Goal: Check status

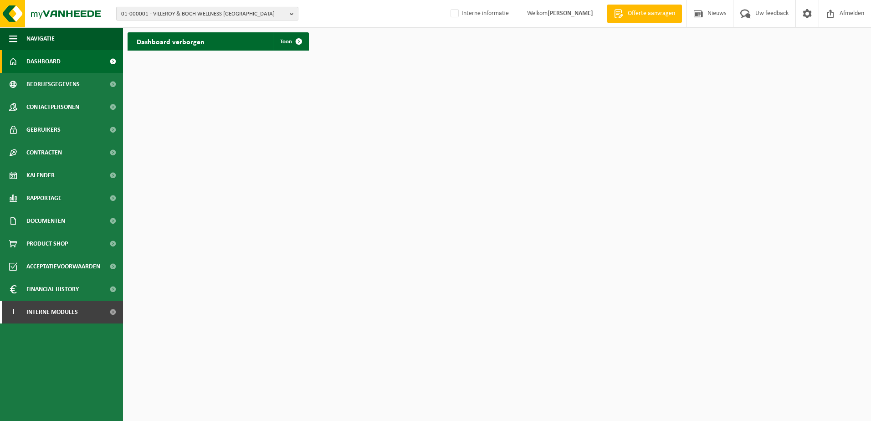
click at [287, 12] on button "01-000001 - VILLEROY & BOCH WELLNESS [GEOGRAPHIC_DATA]" at bounding box center [207, 14] width 182 height 14
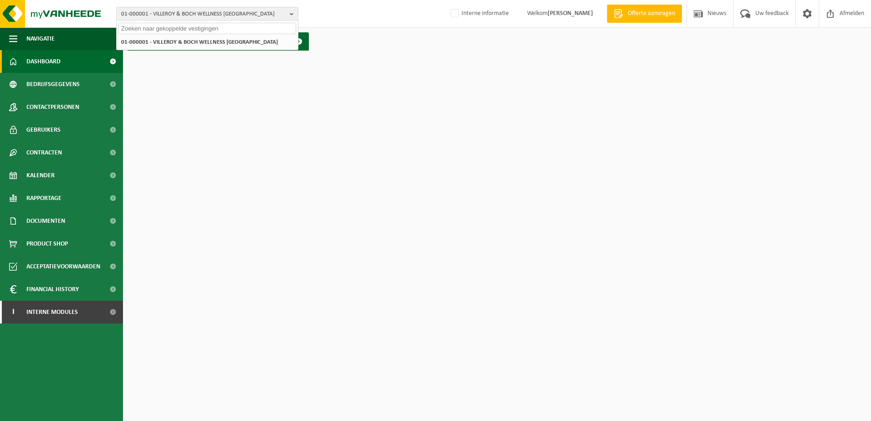
click at [129, 26] on input "text" at bounding box center [207, 28] width 178 height 11
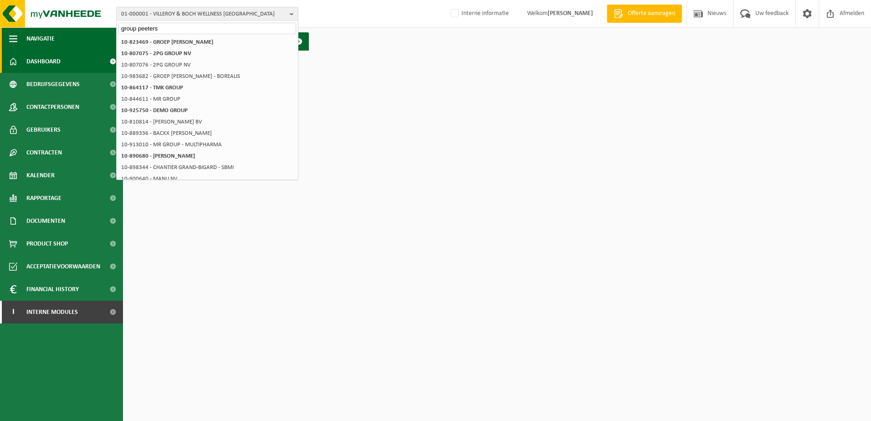
type input "group peeters"
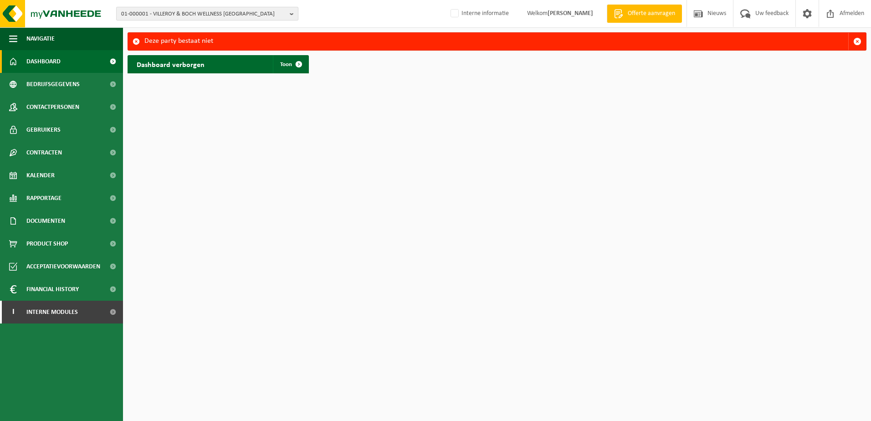
click at [294, 16] on b "button" at bounding box center [294, 13] width 8 height 13
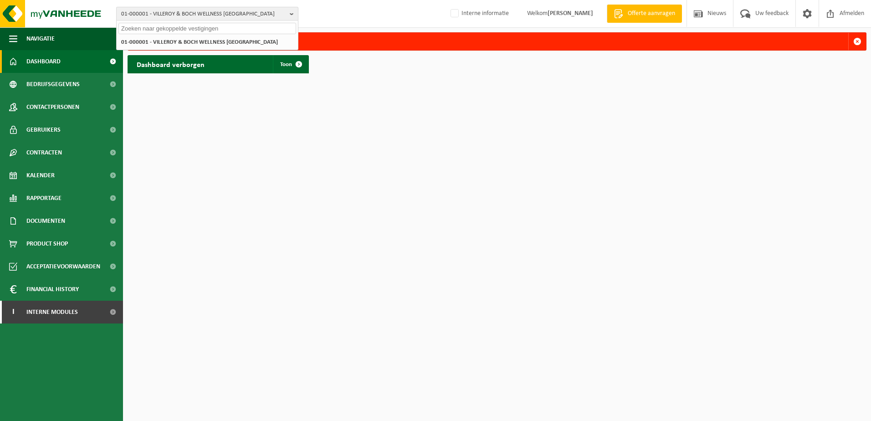
click at [291, 14] on b "button" at bounding box center [294, 13] width 8 height 13
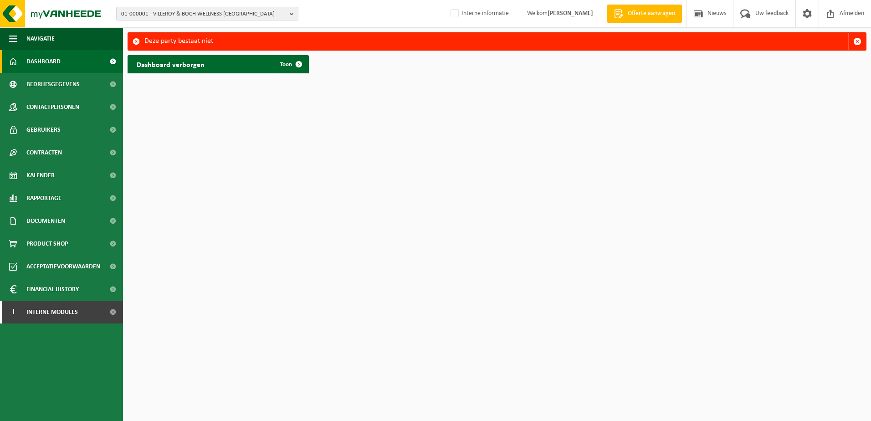
click at [294, 12] on b "button" at bounding box center [294, 13] width 8 height 13
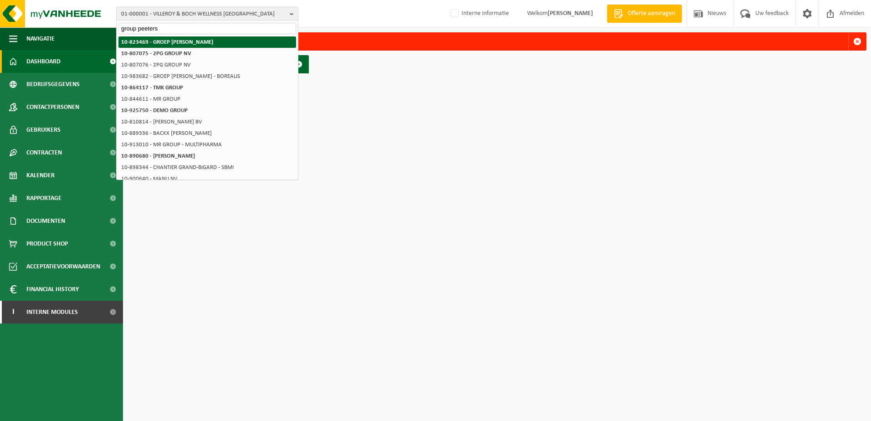
type input "group peeters"
click at [164, 42] on strong "10-823469 - GROEP [PERSON_NAME]" at bounding box center [167, 42] width 92 height 6
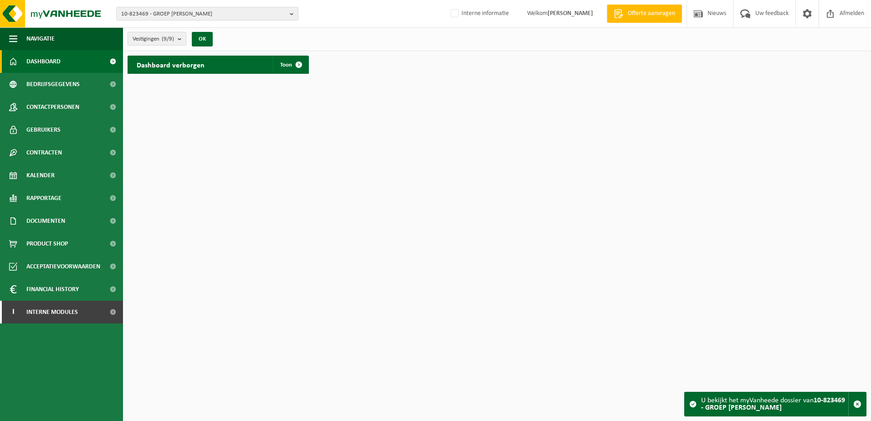
click at [183, 37] on b "submit" at bounding box center [182, 38] width 8 height 13
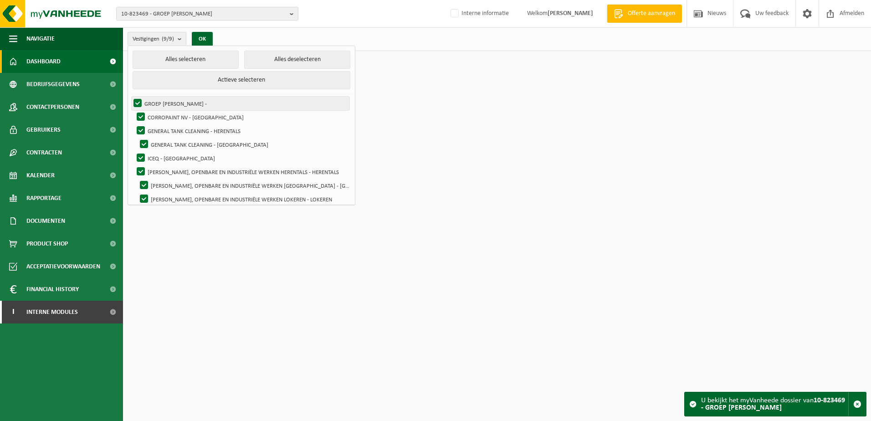
click at [171, 100] on label "GROEP VICTOR PEETERS -" at bounding box center [241, 104] width 218 height 14
click at [130, 97] on input "GROEP VICTOR PEETERS -" at bounding box center [130, 96] width 0 height 0
click at [140, 101] on label "GROEP VICTOR PEETERS -" at bounding box center [241, 104] width 218 height 14
click at [130, 97] on input "GROEP VICTOR PEETERS -" at bounding box center [130, 96] width 0 height 0
checkbox input "true"
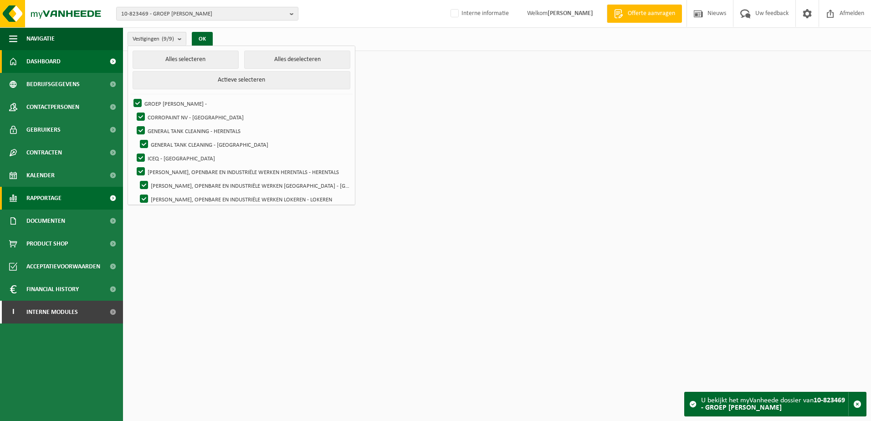
click at [47, 198] on span "Rapportage" at bounding box center [43, 198] width 35 height 23
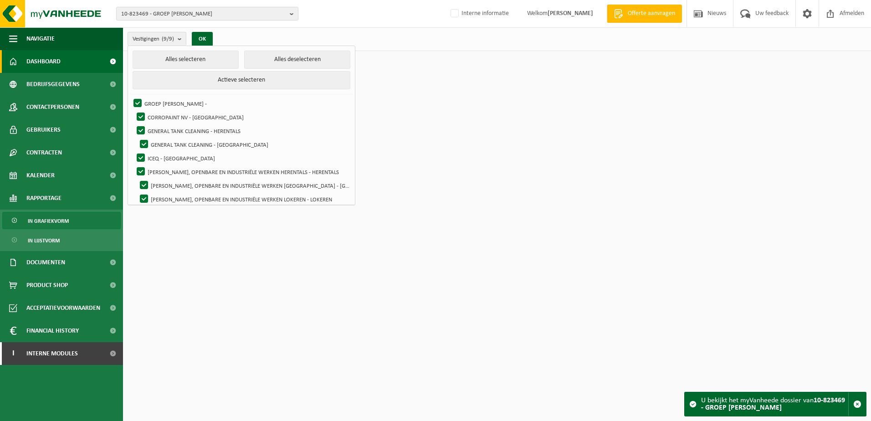
click at [46, 219] on span "In grafiekvorm" at bounding box center [48, 220] width 41 height 17
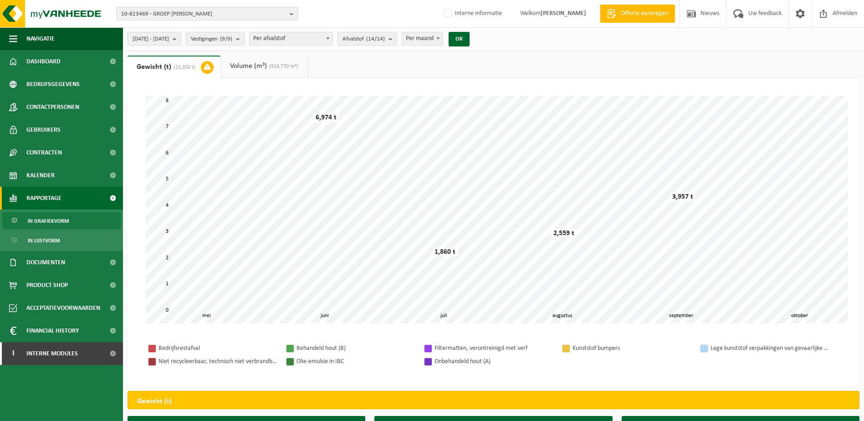
click at [242, 67] on link "Volume (m³) (916,770 m³)" at bounding box center [264, 66] width 87 height 21
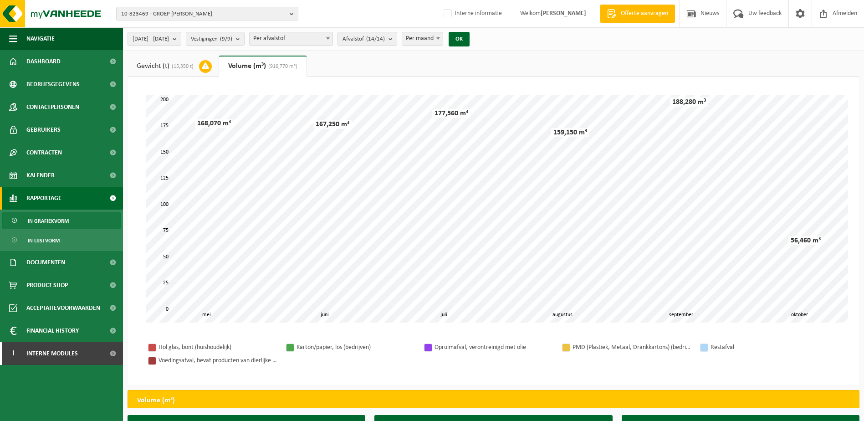
click at [184, 64] on span "(15,350 t)" at bounding box center [181, 66] width 24 height 5
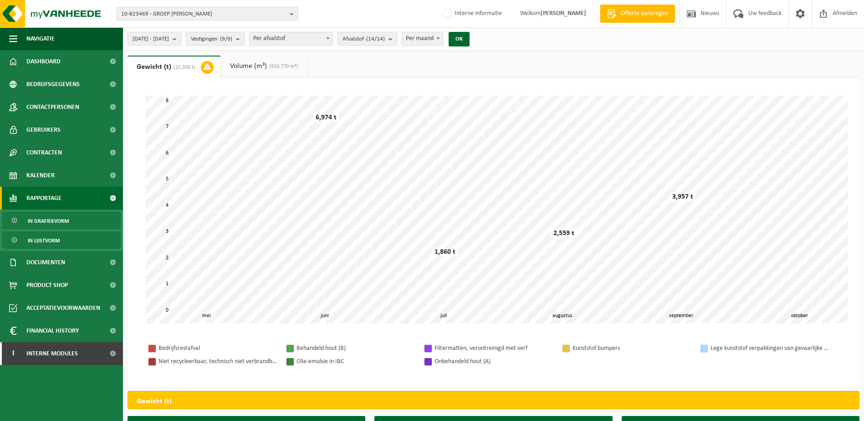
click at [49, 240] on span "In lijstvorm" at bounding box center [44, 240] width 32 height 17
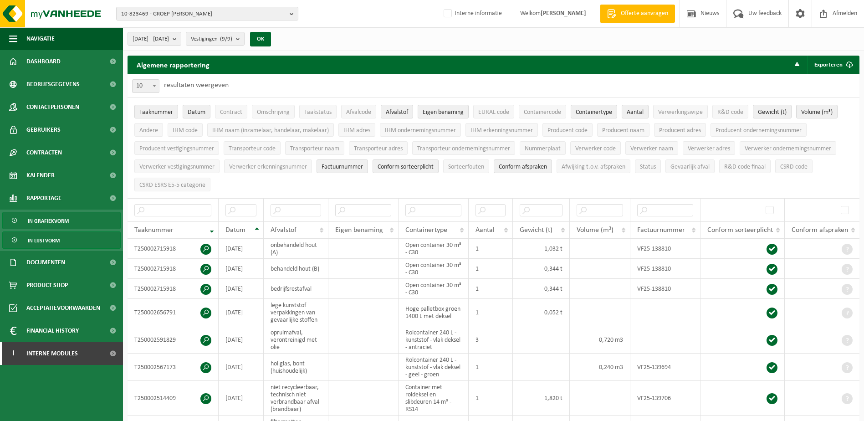
click at [48, 219] on span "In grafiekvorm" at bounding box center [48, 220] width 41 height 17
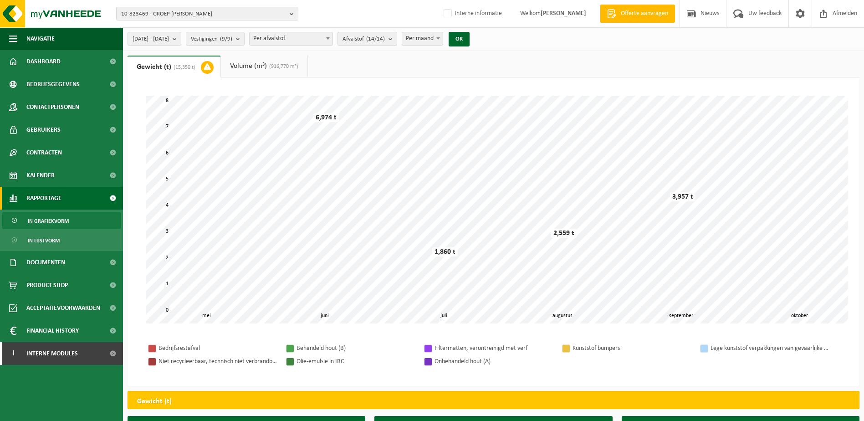
click at [397, 38] on b "submit" at bounding box center [392, 38] width 8 height 13
